Goal: Find contact information: Obtain details needed to contact an individual or organization

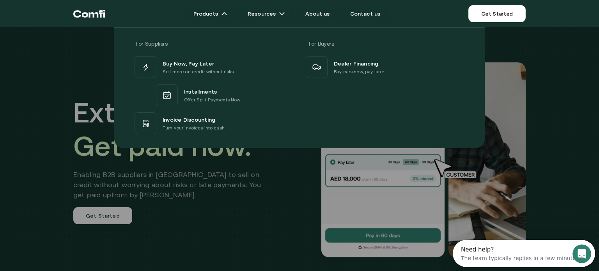
click at [101, 212] on div at bounding box center [299, 162] width 599 height 271
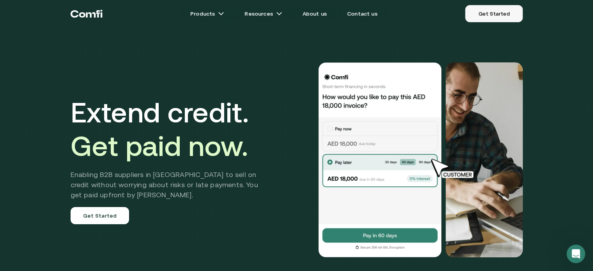
click at [486, 14] on link "Get Started" at bounding box center [493, 13] width 57 height 17
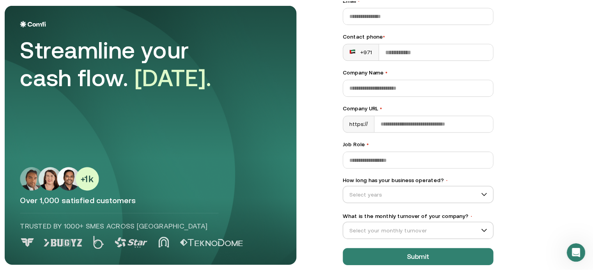
scroll to position [106, 0]
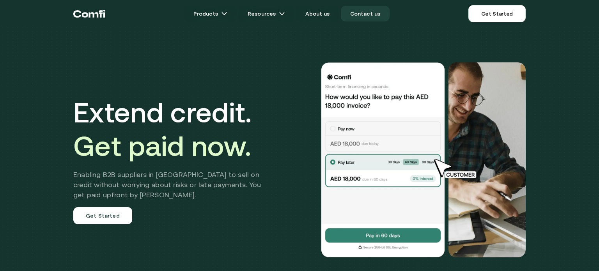
click at [371, 11] on link "Contact us" at bounding box center [365, 14] width 49 height 16
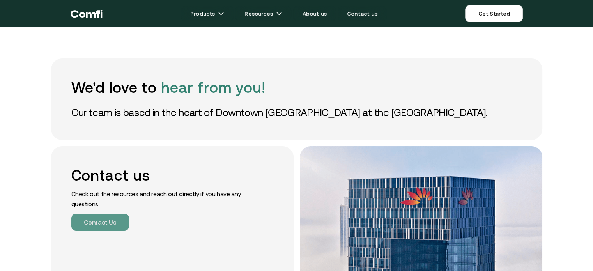
click at [104, 216] on button "Contact Us" at bounding box center [100, 222] width 58 height 17
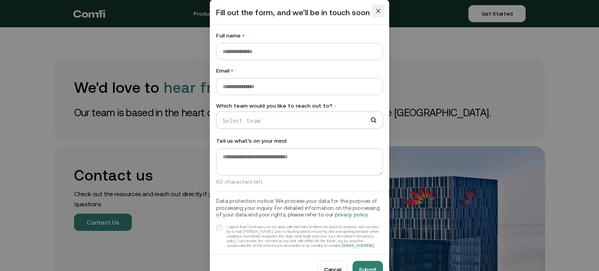
click at [377, 10] on icon "close" at bounding box center [378, 10] width 5 height 5
